Goal: Find specific page/section: Find specific page/section

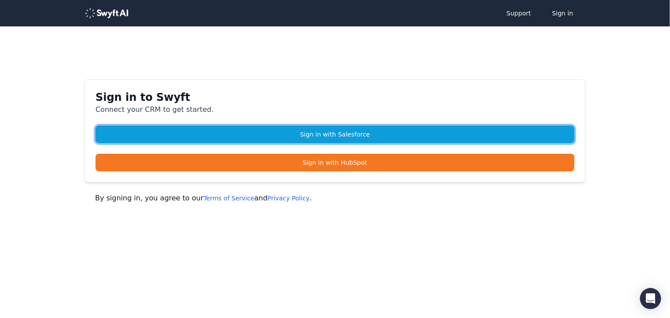
click at [350, 134] on link "Sign in with Salesforce" at bounding box center [335, 134] width 479 height 18
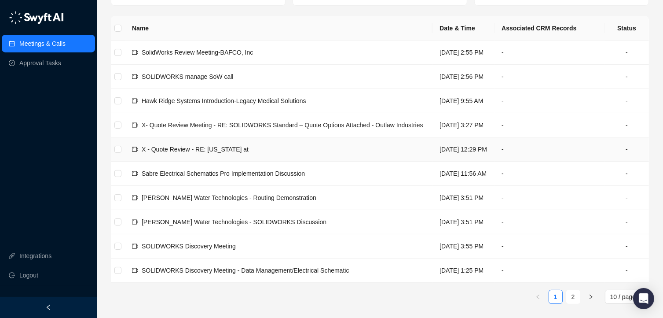
scroll to position [130, 0]
click at [54, 63] on link "Approval Tasks" at bounding box center [40, 63] width 42 height 18
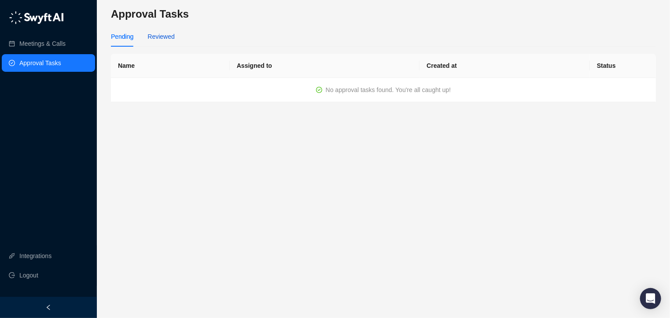
click at [159, 38] on div "Reviewed" at bounding box center [160, 37] width 27 height 10
click at [127, 38] on div "Pending" at bounding box center [122, 37] width 22 height 10
click at [43, 44] on link "Meetings & Calls" at bounding box center [42, 44] width 46 height 18
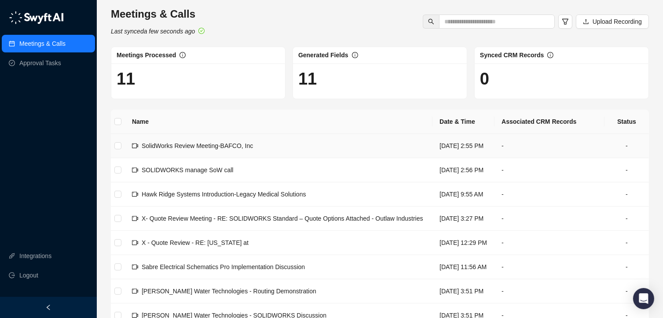
click at [180, 147] on span "SolidWorks Review Meeting-BAFCO, Inc" at bounding box center [197, 145] width 111 height 7
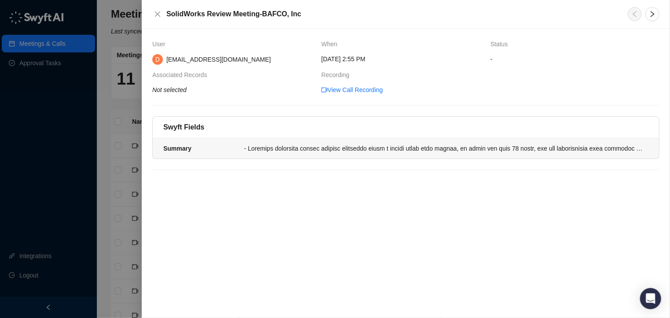
click at [597, 145] on div at bounding box center [443, 149] width 399 height 10
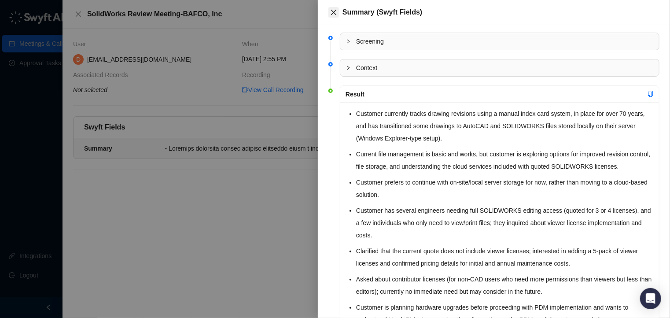
click at [333, 9] on icon "close" at bounding box center [333, 12] width 7 height 7
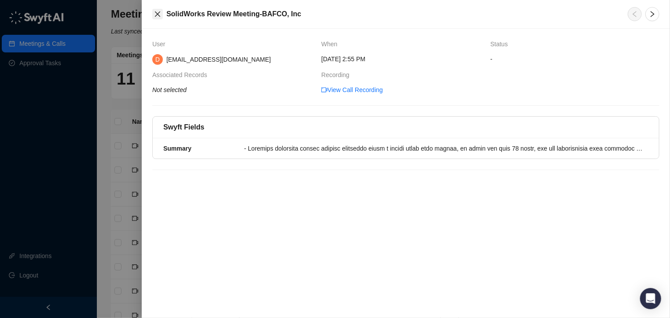
click at [156, 13] on icon "close" at bounding box center [157, 14] width 7 height 7
